Goal: Task Accomplishment & Management: Use online tool/utility

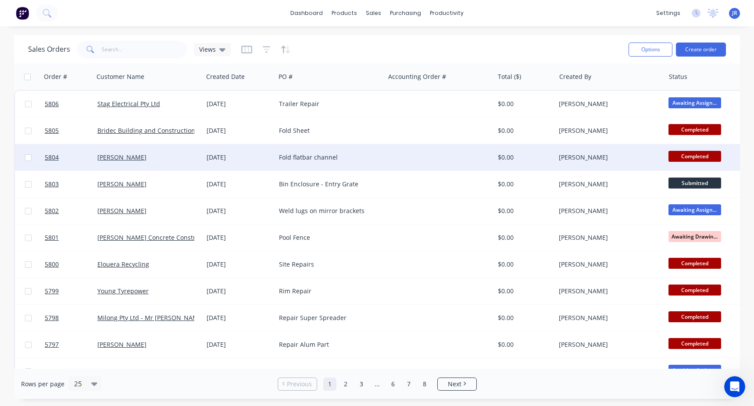
click at [616, 145] on div "[PERSON_NAME]" at bounding box center [609, 157] width 109 height 26
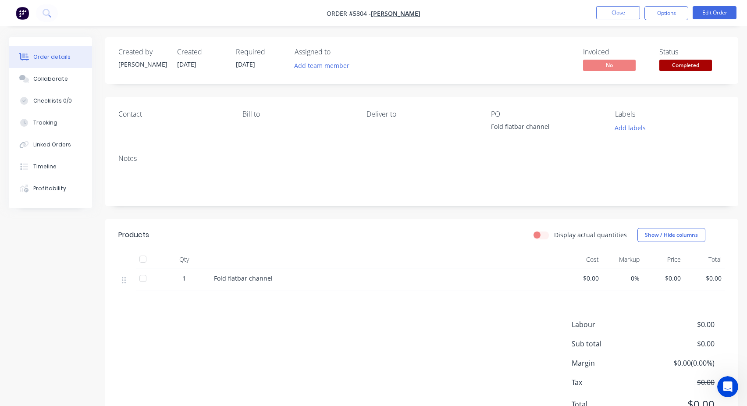
click at [509, 337] on div "Labour $0.00 Sub total $0.00 Margin $0.00 ( 0.00 %) Tax $0.00 Total $0.00" at bounding box center [421, 370] width 607 height 102
click at [268, 358] on div "Labour $0.00 Sub total $0.00 Margin $0.00 ( 0.00 %) Tax $0.00 Total $0.00" at bounding box center [421, 370] width 607 height 102
click at [610, 16] on button "Close" at bounding box center [619, 12] width 44 height 13
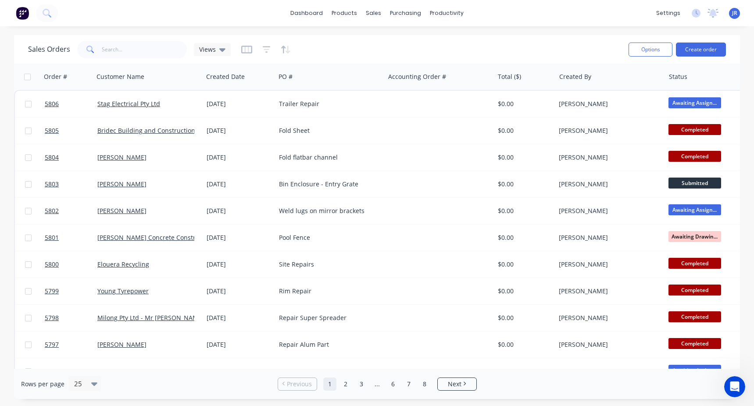
click at [562, 3] on div "dashboard products sales purchasing productivity dashboard products Product Cat…" at bounding box center [377, 13] width 754 height 26
click at [539, 46] on div "Sales Orders Views" at bounding box center [324, 49] width 593 height 21
click at [492, 51] on div "Sales Orders Views" at bounding box center [324, 49] width 593 height 21
click at [471, 96] on div "Timesheets" at bounding box center [465, 95] width 33 height 8
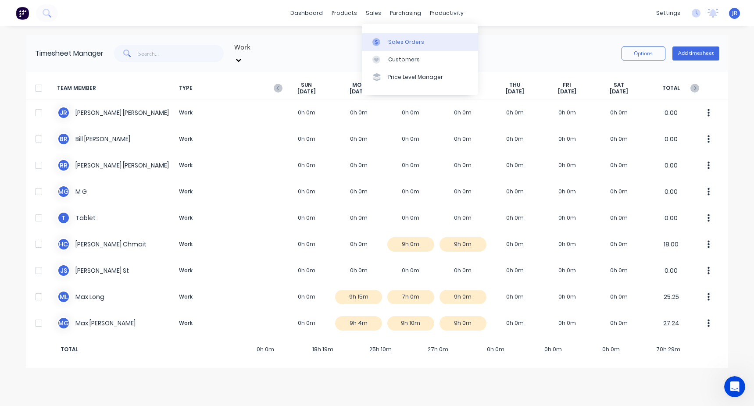
click at [382, 39] on div at bounding box center [378, 42] width 13 height 8
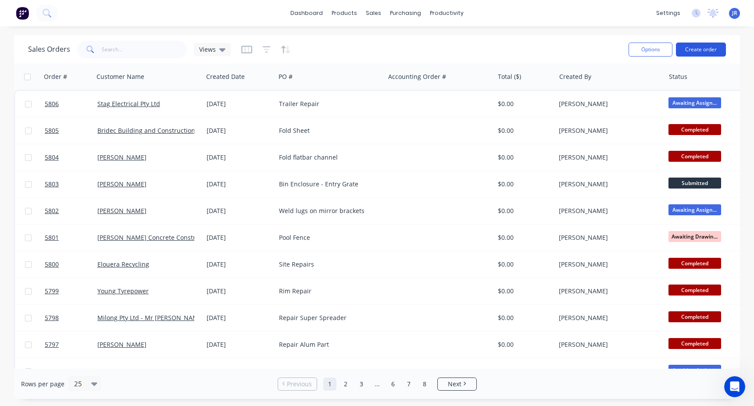
click at [712, 50] on button "Create order" at bounding box center [701, 50] width 50 height 14
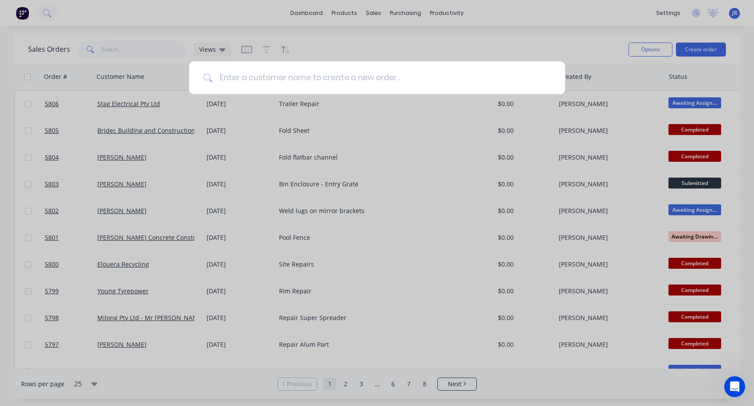
click at [254, 77] on input at bounding box center [381, 77] width 339 height 33
type input "luke"
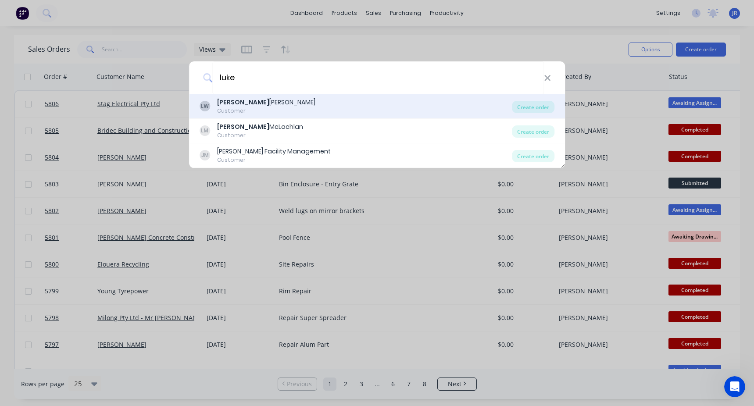
click at [258, 104] on div "LW [PERSON_NAME] Customer" at bounding box center [356, 106] width 313 height 17
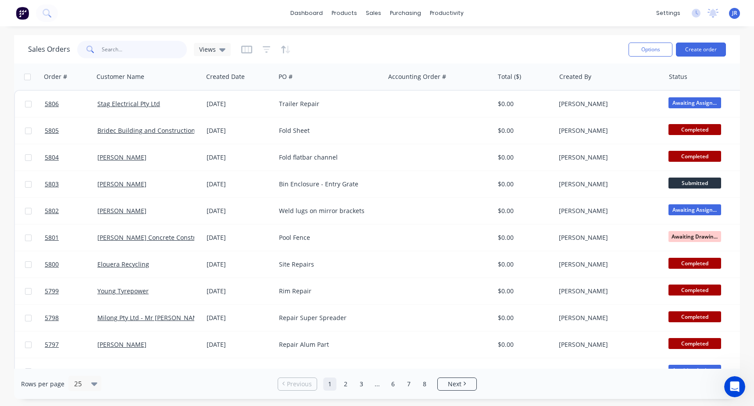
click at [139, 49] on input "text" at bounding box center [145, 50] width 86 height 18
click at [692, 46] on button "Create order" at bounding box center [701, 50] width 50 height 14
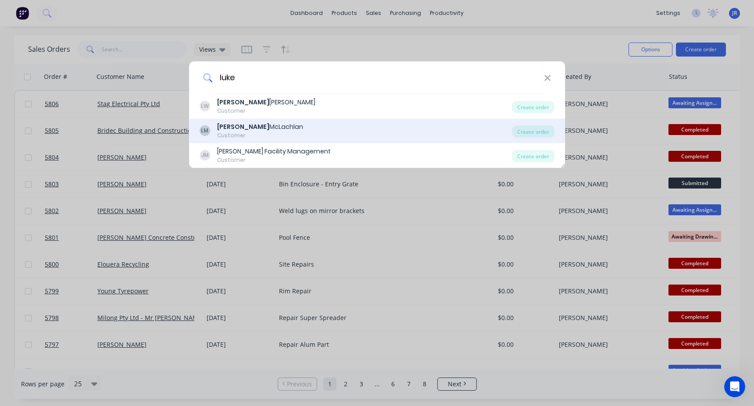
type input "luke"
click at [277, 124] on div "[PERSON_NAME] Customer" at bounding box center [356, 130] width 313 height 17
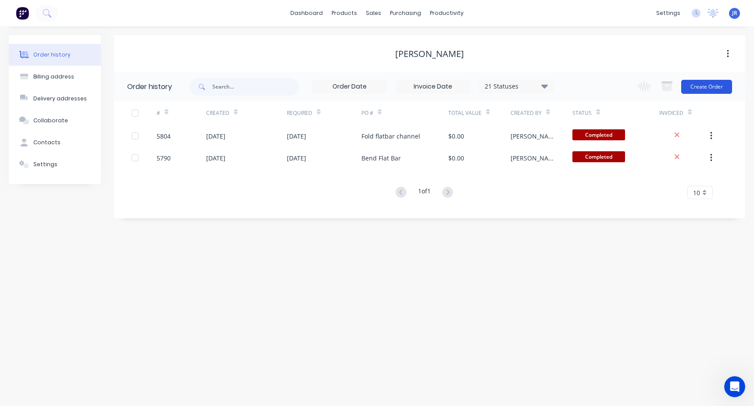
click at [702, 87] on button "Create Order" at bounding box center [706, 87] width 51 height 14
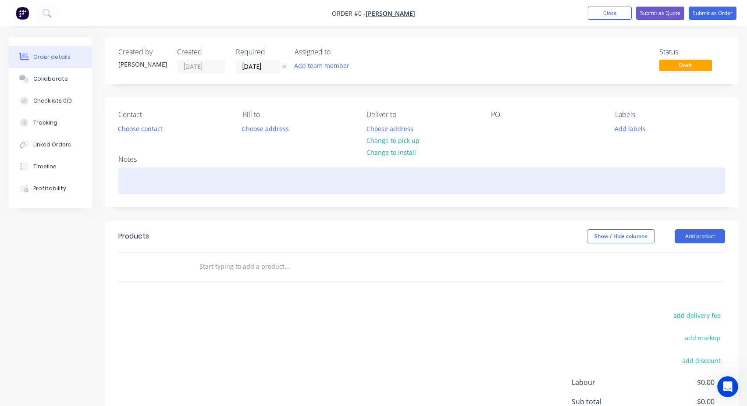
click at [547, 173] on div at bounding box center [421, 181] width 607 height 27
